Goal: Task Accomplishment & Management: Use online tool/utility

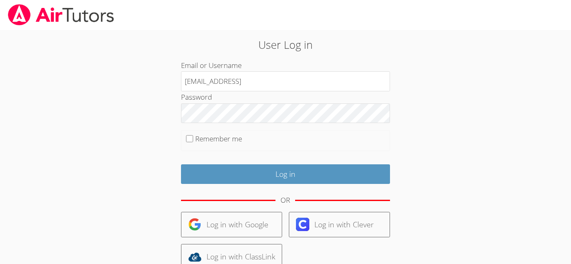
type input "[EMAIL_ADDRESS]"
click at [181, 165] on input "Log in" at bounding box center [285, 175] width 209 height 20
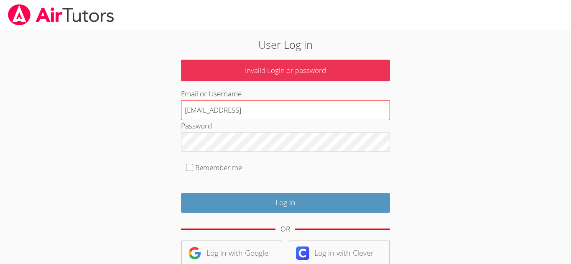
click at [292, 115] on input "[EMAIL_ADDRESS]" at bounding box center [285, 110] width 209 height 20
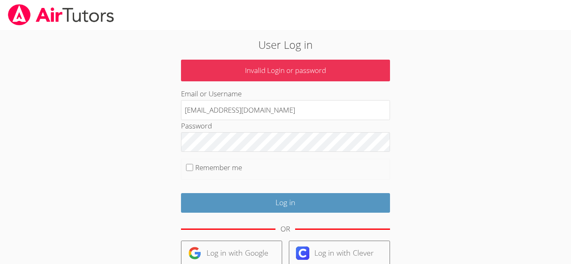
type input "[EMAIL_ADDRESS][DOMAIN_NAME]"
click at [465, 129] on div "User Log in Invalid Login or password Email or Username [EMAIL_ADDRESS][DOMAIN_…" at bounding box center [285, 191] width 428 height 323
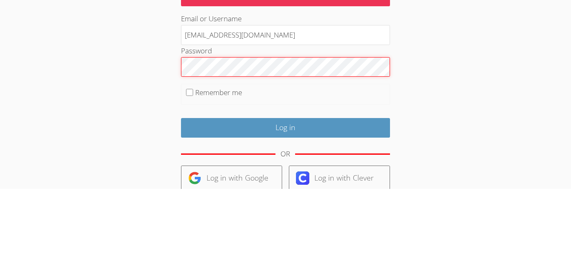
click at [181, 193] on input "Log in" at bounding box center [285, 203] width 209 height 20
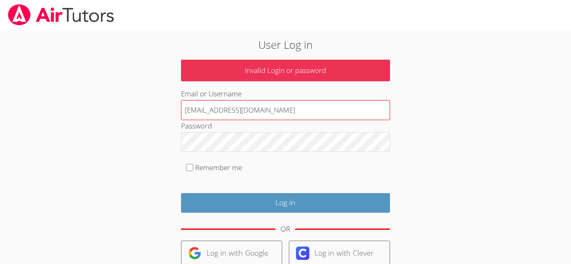
click at [265, 115] on input "[EMAIL_ADDRESS][DOMAIN_NAME]" at bounding box center [285, 110] width 209 height 20
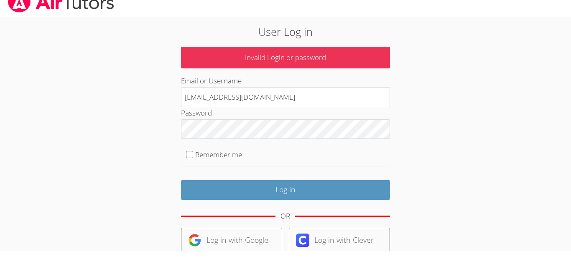
click at [498, 99] on div "User Log in Invalid Login or password Email or Username j.juarez19@lodiusd.org …" at bounding box center [285, 191] width 428 height 323
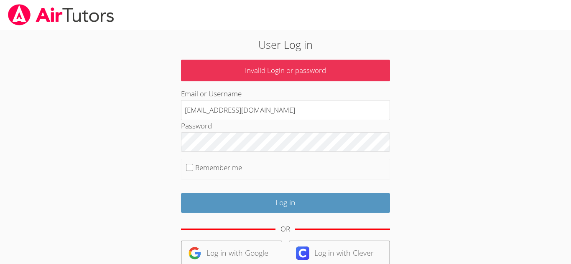
click at [476, 26] on div at bounding box center [285, 15] width 571 height 30
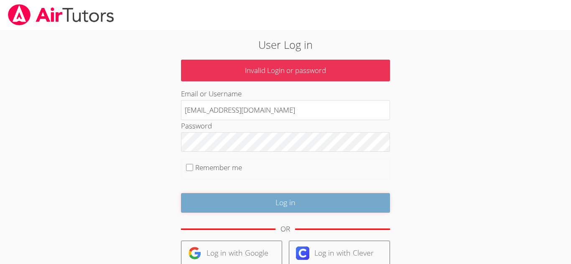
click at [294, 210] on input "Log in" at bounding box center [285, 203] width 209 height 20
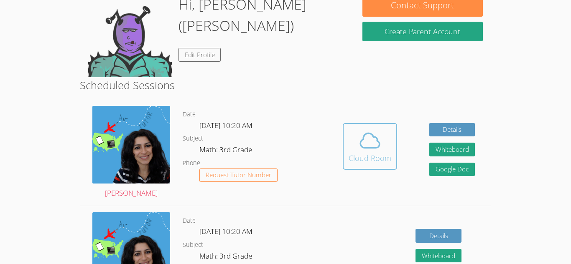
scroll to position [142, 0]
click at [367, 153] on div "Cloud Room" at bounding box center [369, 159] width 43 height 12
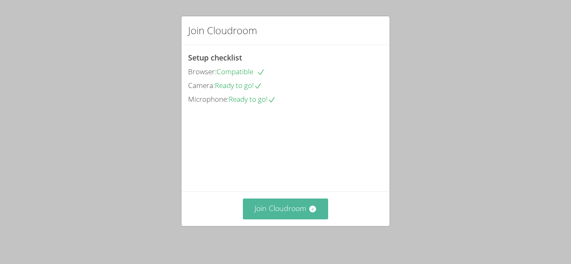
click at [262, 212] on button "Join Cloudroom" at bounding box center [286, 209] width 86 height 20
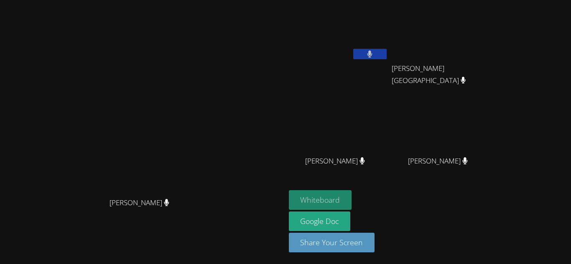
click at [352, 203] on button "Whiteboard" at bounding box center [320, 201] width 63 height 20
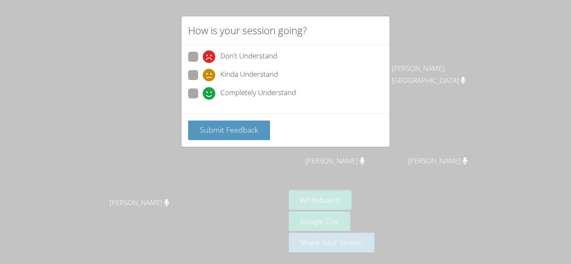
click at [201, 89] on label "Completely Understand" at bounding box center [242, 94] width 108 height 11
click at [203, 89] on input "Completely Understand" at bounding box center [206, 92] width 7 height 7
radio input "true"
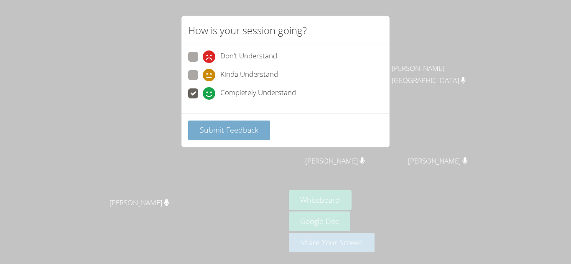
click at [221, 127] on span "Submit Feedback" at bounding box center [229, 130] width 58 height 10
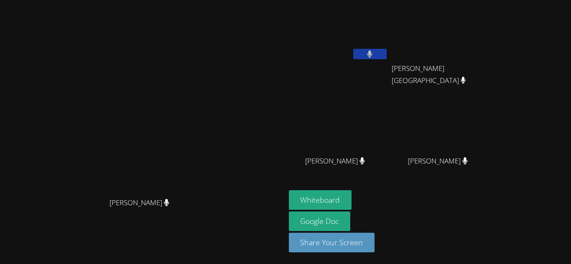
click at [205, 149] on video at bounding box center [142, 115] width 125 height 157
